Goal: Check status: Check status

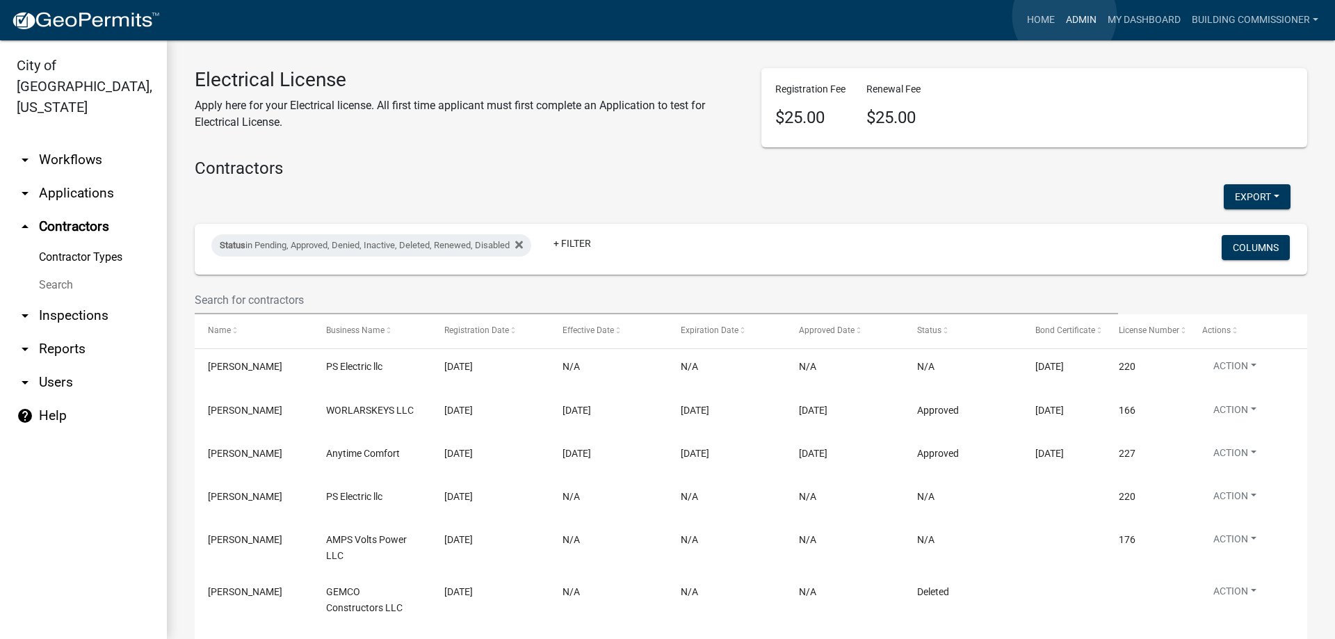
click at [1065, 16] on link "Admin" at bounding box center [1082, 20] width 42 height 26
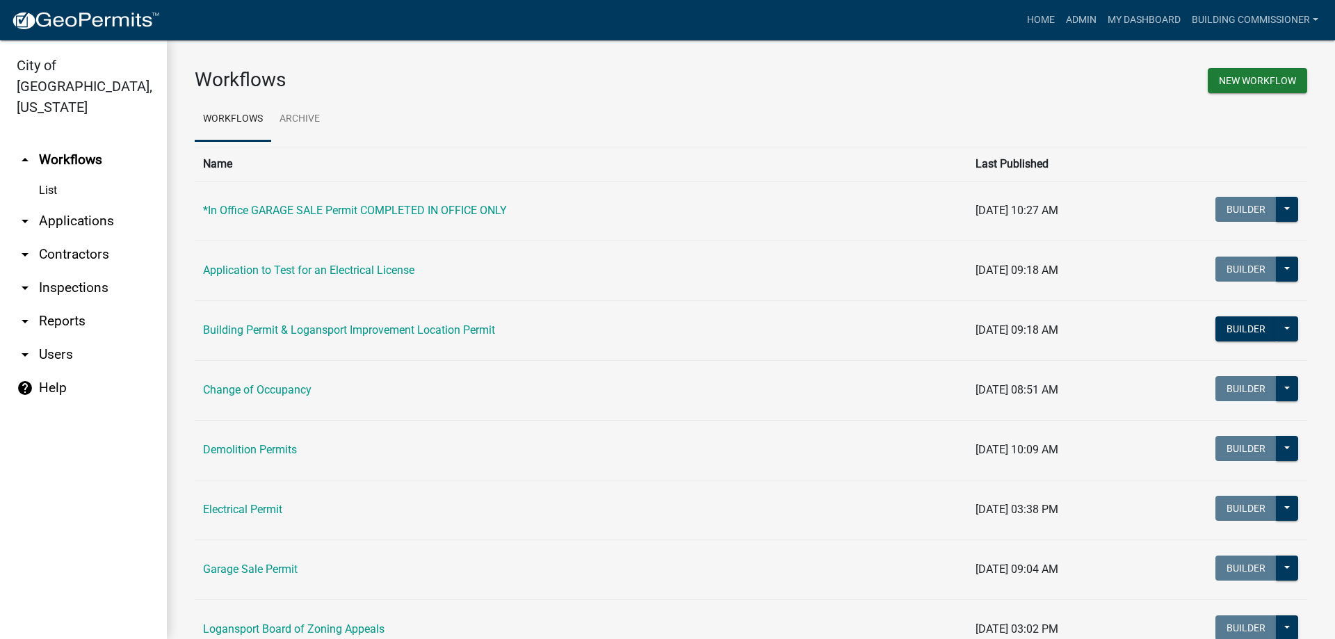
click at [89, 204] on link "arrow_drop_down Applications" at bounding box center [83, 220] width 167 height 33
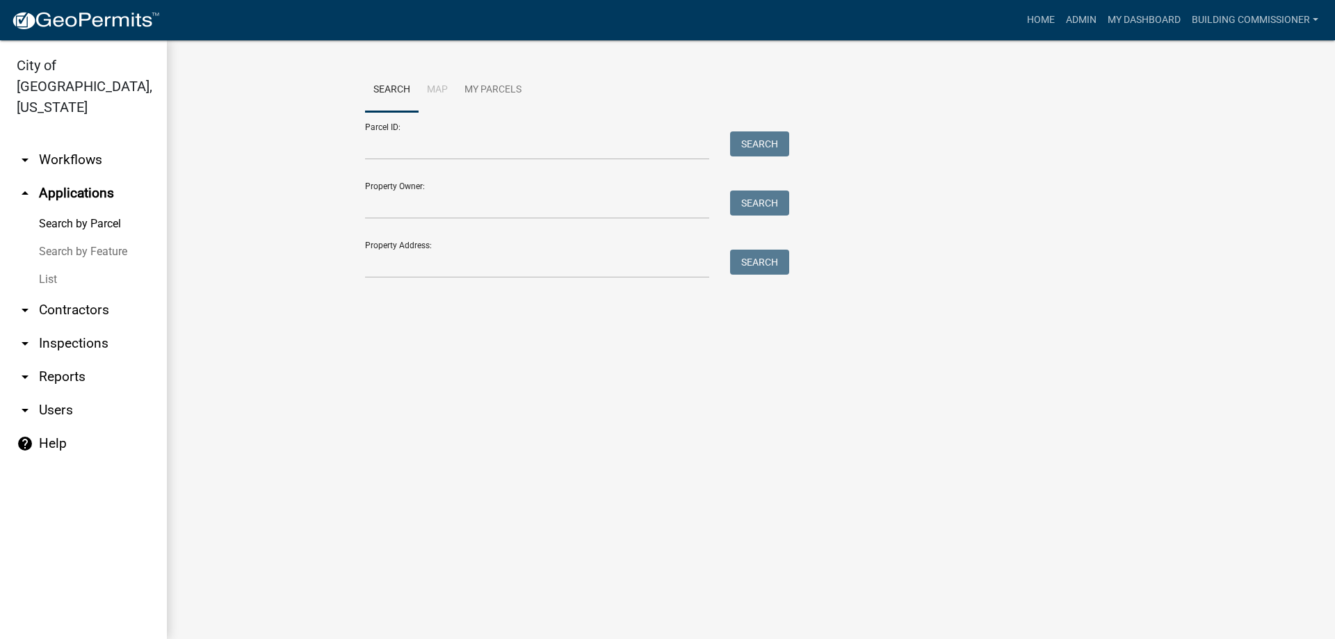
click at [42, 266] on link "List" at bounding box center [83, 280] width 167 height 28
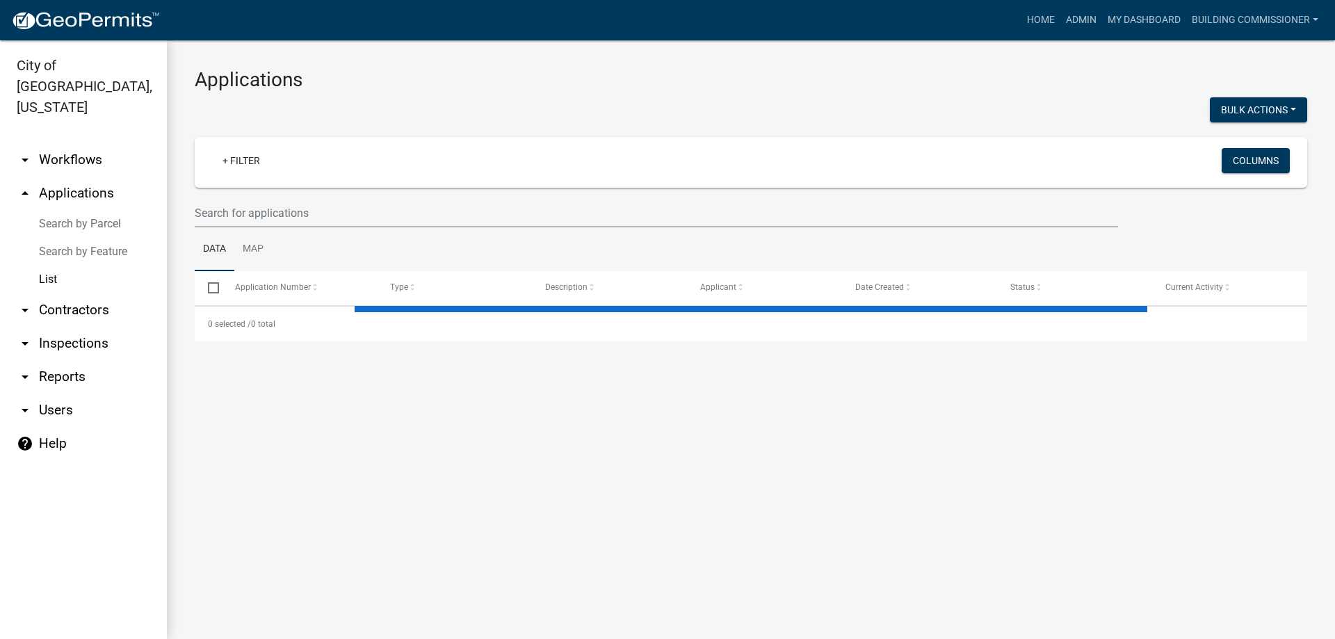
select select "3: 100"
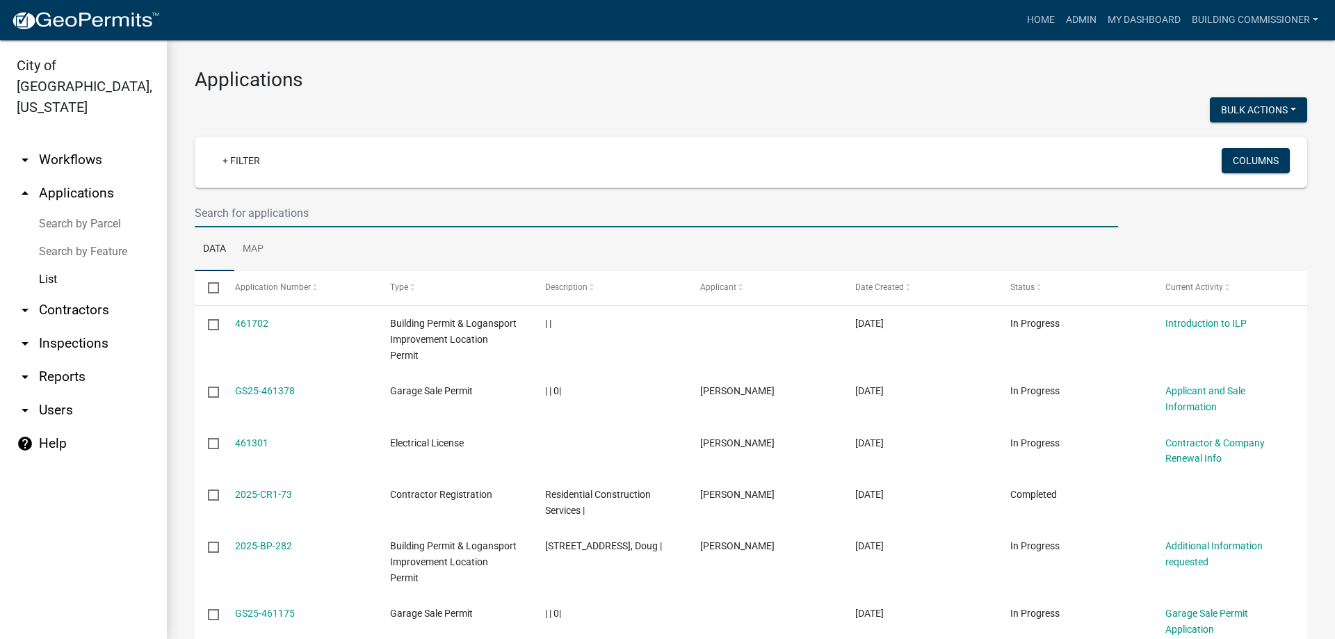
click at [257, 219] on input "text" at bounding box center [657, 213] width 924 height 29
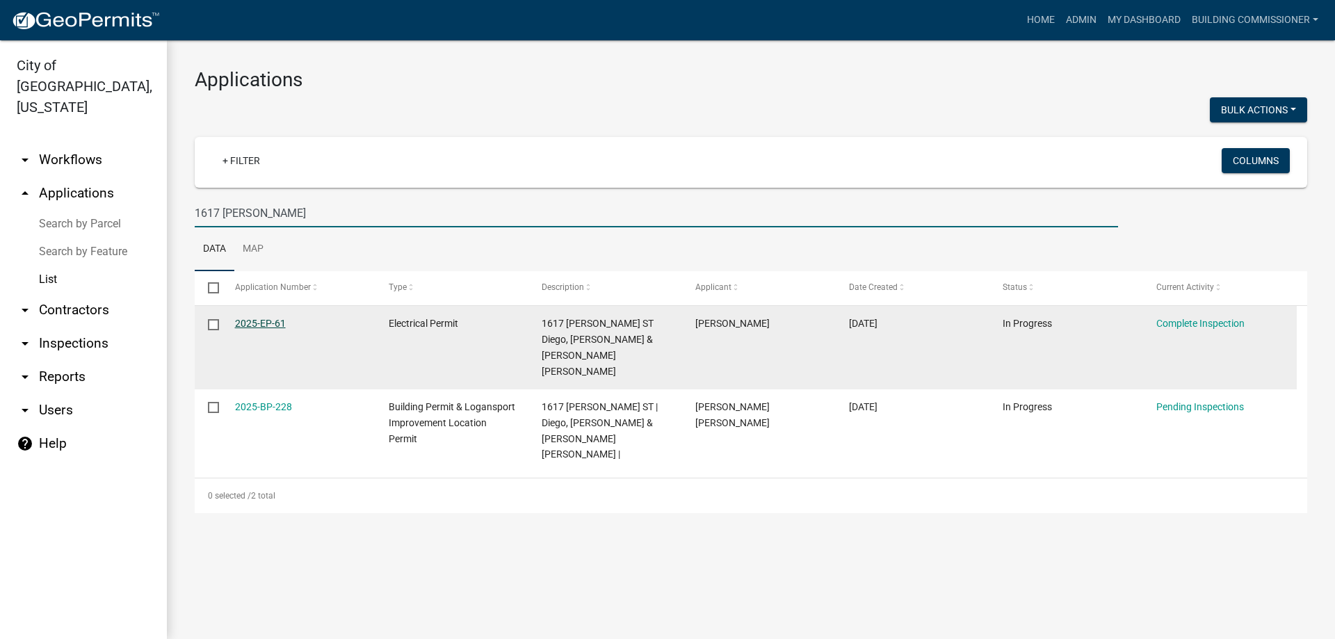
type input "1617 [PERSON_NAME]"
click at [255, 321] on link "2025-EP-61" at bounding box center [260, 323] width 51 height 11
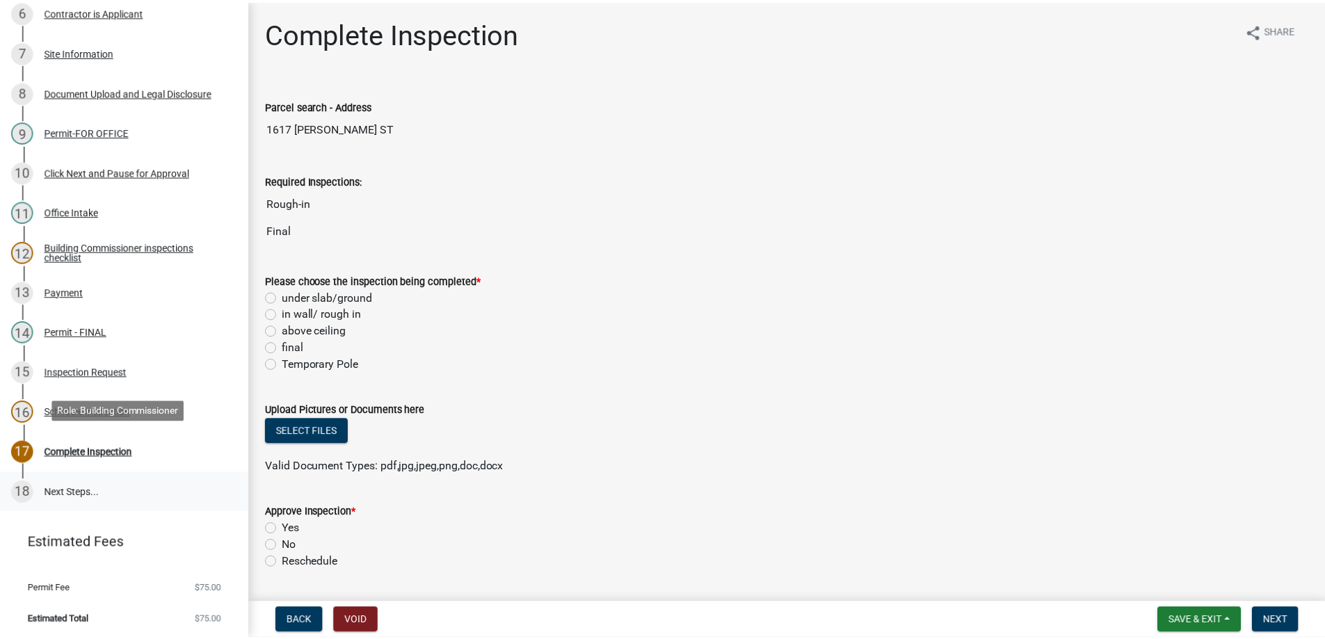
scroll to position [392, 0]
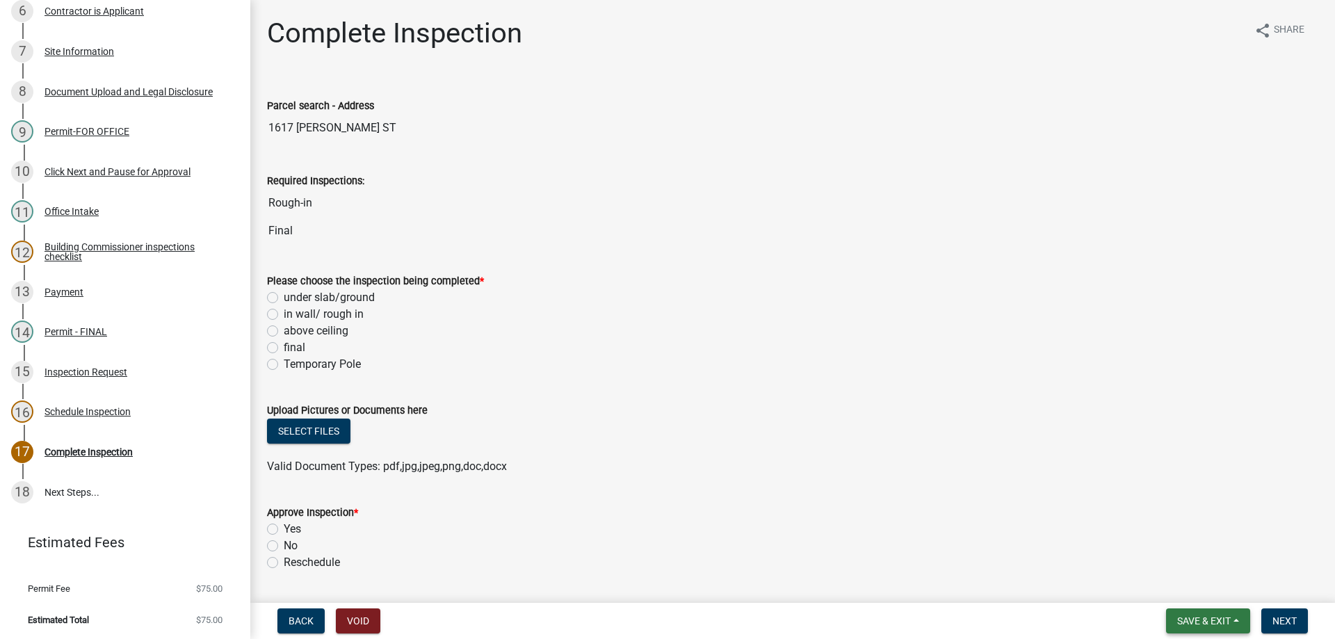
click at [1208, 622] on span "Save & Exit" at bounding box center [1205, 621] width 54 height 11
click at [1198, 583] on button "Save & Exit" at bounding box center [1194, 584] width 111 height 33
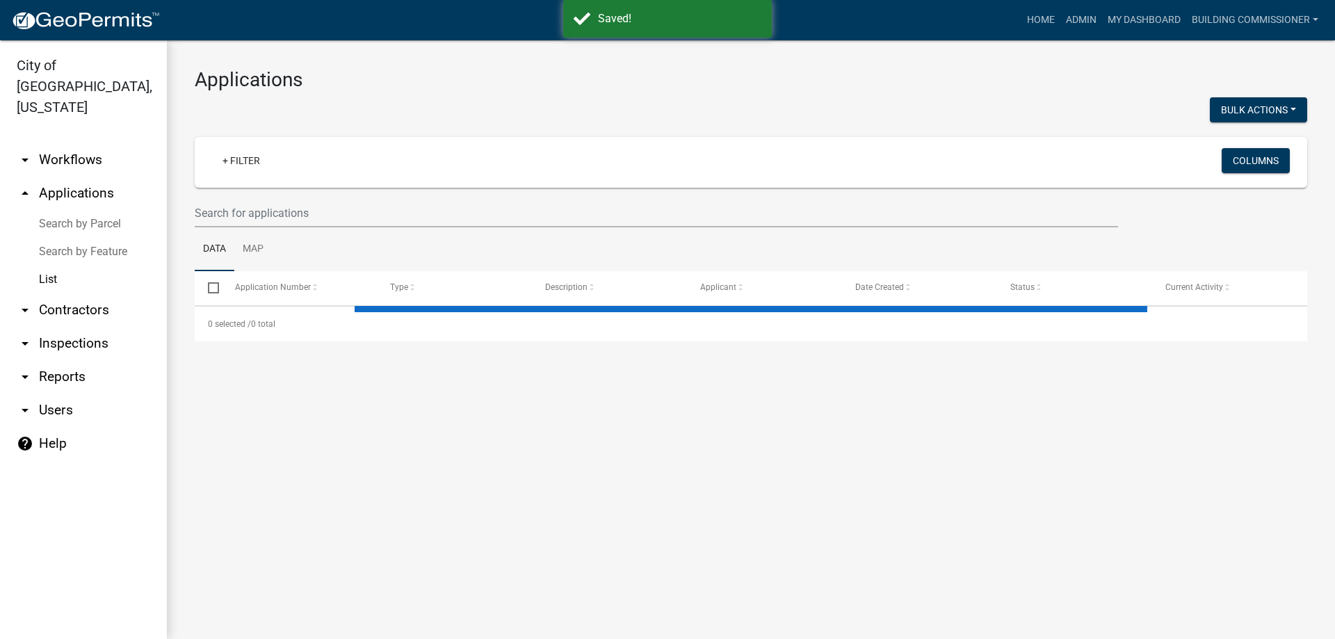
select select "3: 100"
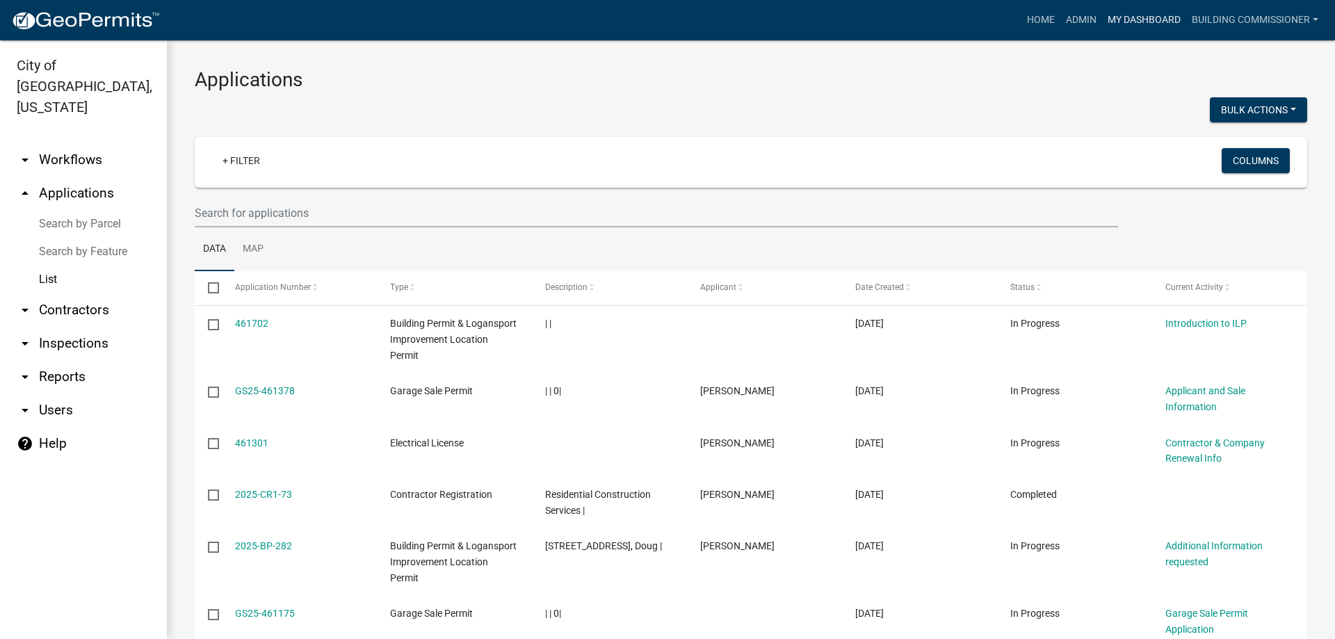
click at [1144, 17] on link "My Dashboard" at bounding box center [1144, 20] width 84 height 26
